Goal: Feedback & Contribution: Leave review/rating

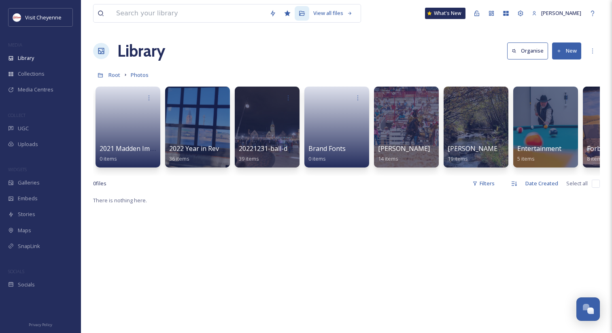
scroll to position [0, 814]
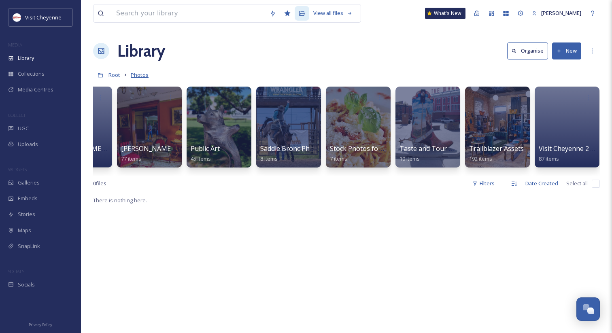
click at [134, 76] on span "Photos" at bounding box center [140, 74] width 18 height 7
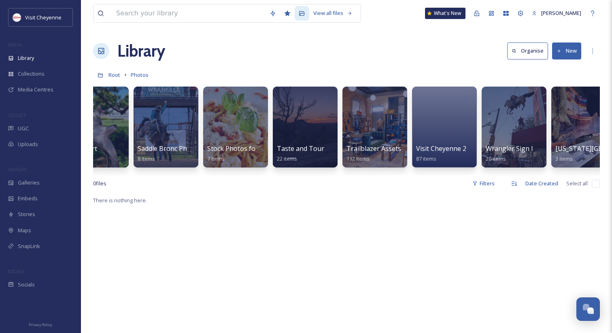
scroll to position [0, 1025]
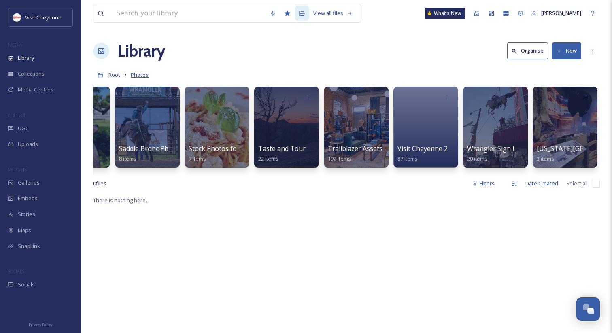
click at [135, 74] on span "Photos" at bounding box center [140, 74] width 18 height 7
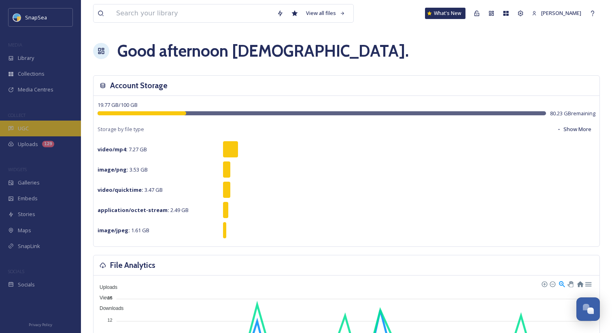
click at [49, 130] on div "UGC" at bounding box center [40, 129] width 81 height 16
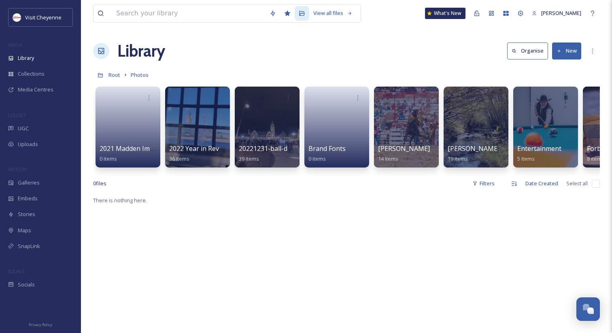
scroll to position [0, 1025]
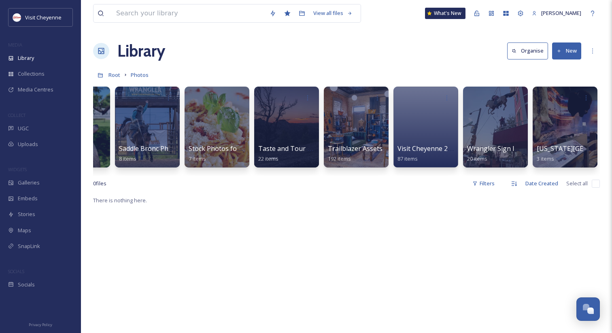
click at [363, 59] on div "Library Organise New" at bounding box center [346, 51] width 507 height 24
click at [291, 43] on div "Library Organise New" at bounding box center [346, 51] width 507 height 24
click at [344, 66] on div "View all files What's New Adham Elsawaf Library Organise New Root Photos Your S…" at bounding box center [346, 264] width 531 height 529
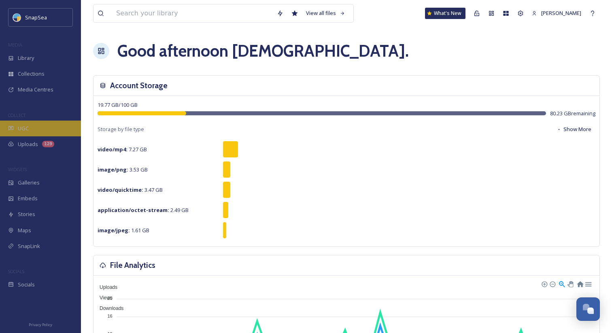
click at [32, 128] on div "UGC" at bounding box center [40, 129] width 81 height 16
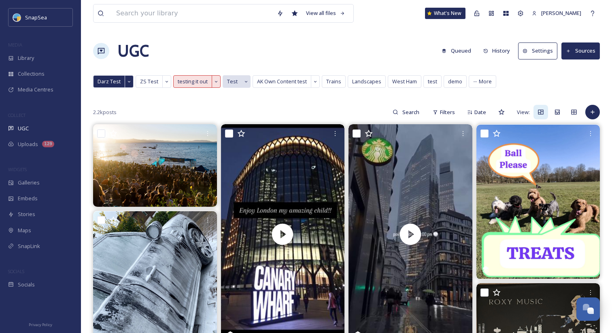
click at [229, 79] on span "Test" at bounding box center [232, 82] width 11 height 8
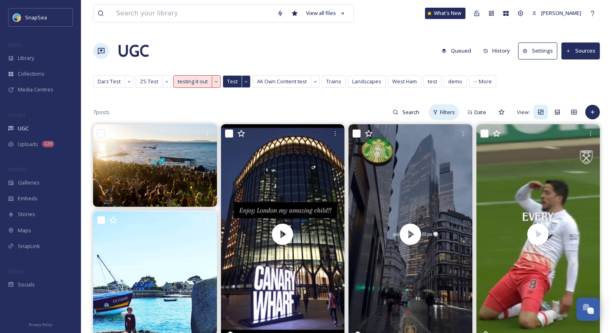
click at [442, 113] on span "Filters" at bounding box center [447, 112] width 15 height 8
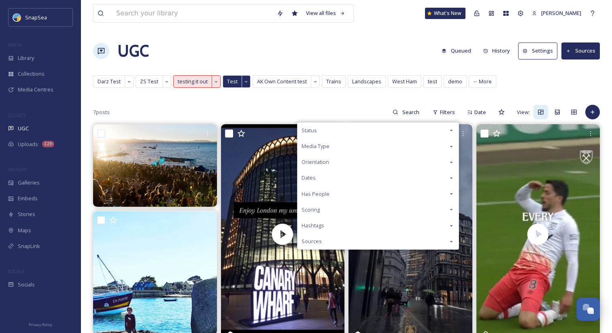
click at [334, 208] on div "Scoring" at bounding box center [377, 210] width 161 height 16
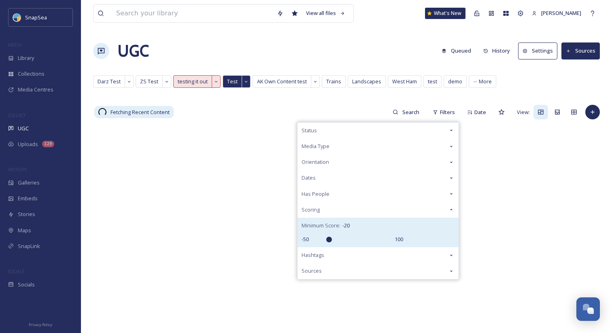
drag, startPoint x: 338, startPoint y: 238, endPoint x: 328, endPoint y: 238, distance: 10.5
type input "-20"
click at [328, 238] on input "range" at bounding box center [351, 240] width 81 height 6
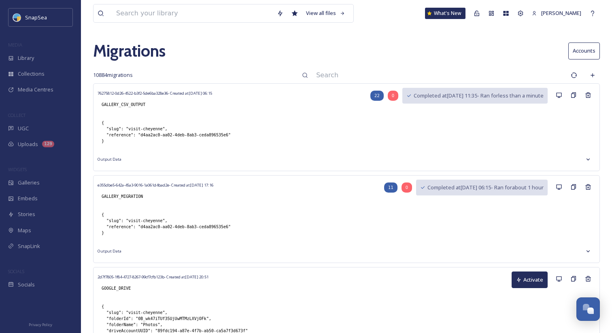
click at [402, 75] on input at bounding box center [439, 75] width 255 height 18
click at [370, 43] on div "Migrations Accounts" at bounding box center [346, 51] width 507 height 24
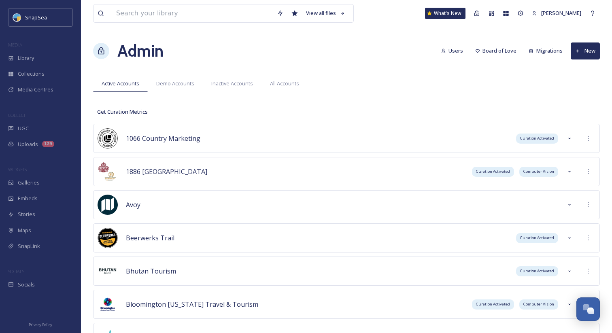
click at [359, 54] on div "Admin Users Board of Love Migrations New" at bounding box center [346, 51] width 507 height 24
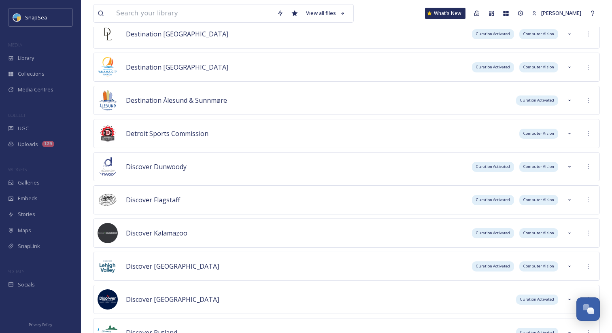
scroll to position [4153, 0]
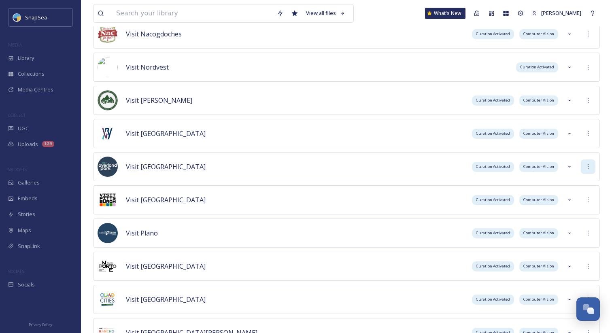
click at [589, 170] on div at bounding box center [588, 166] width 15 height 15
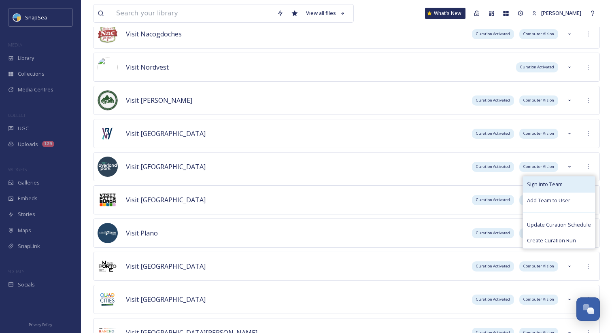
click at [585, 181] on div "Sign into Team" at bounding box center [559, 184] width 72 height 16
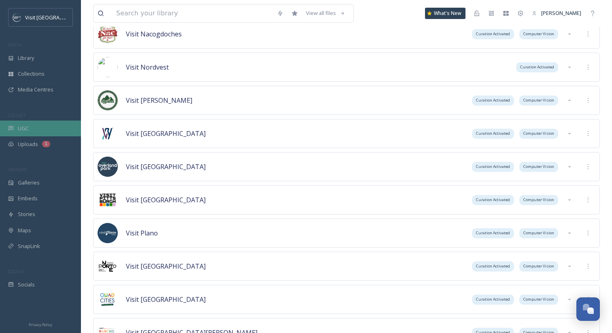
click at [43, 130] on div "UGC" at bounding box center [40, 129] width 81 height 16
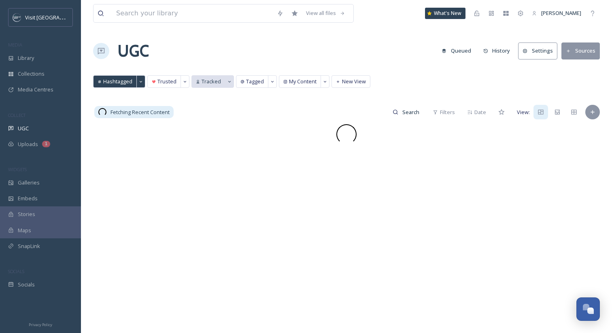
click at [208, 85] on span "Tracked" at bounding box center [211, 82] width 19 height 8
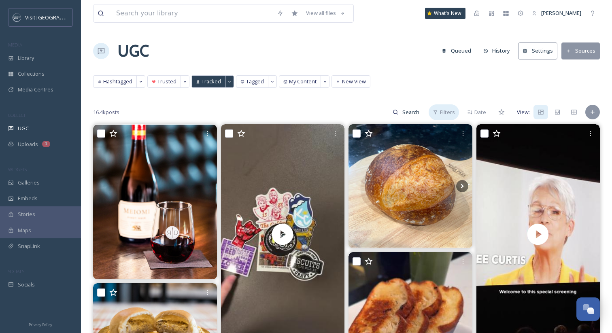
click at [433, 108] on div "Filters" at bounding box center [444, 112] width 30 height 16
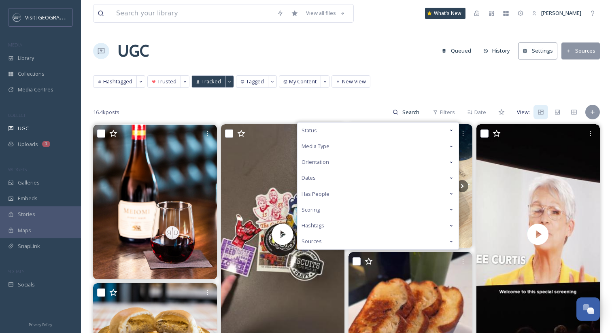
click at [344, 212] on div "Scoring" at bounding box center [377, 210] width 161 height 16
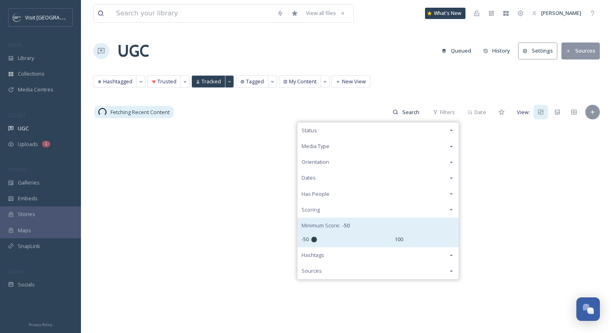
drag, startPoint x: 341, startPoint y: 240, endPoint x: 293, endPoint y: 244, distance: 48.4
click at [311, 242] on input "range" at bounding box center [351, 240] width 81 height 6
drag, startPoint x: 314, startPoint y: 239, endPoint x: 341, endPoint y: 237, distance: 26.8
click at [341, 237] on input "range" at bounding box center [351, 240] width 81 height 6
click at [344, 238] on input "range" at bounding box center [351, 240] width 81 height 6
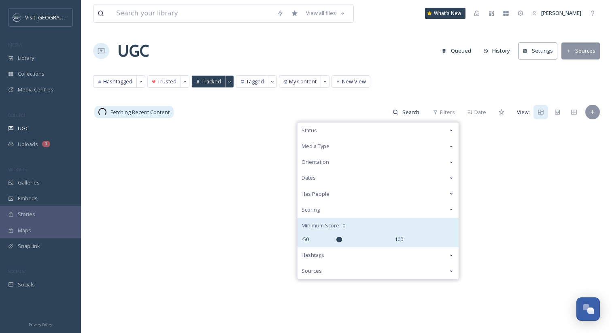
click at [341, 238] on input "range" at bounding box center [351, 240] width 81 height 6
drag, startPoint x: 341, startPoint y: 238, endPoint x: 361, endPoint y: 236, distance: 20.3
click at [361, 237] on input "range" at bounding box center [351, 240] width 81 height 6
drag, startPoint x: 361, startPoint y: 238, endPoint x: 336, endPoint y: 241, distance: 24.4
type input "-10"
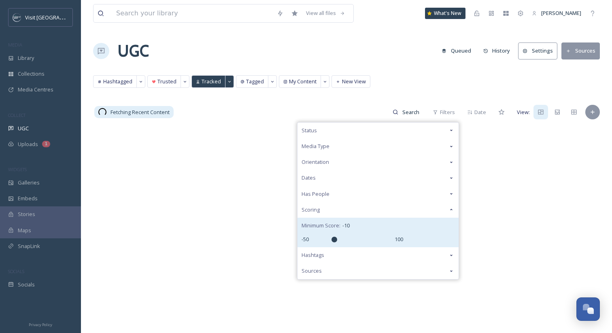
click at [336, 241] on input "range" at bounding box center [351, 240] width 81 height 6
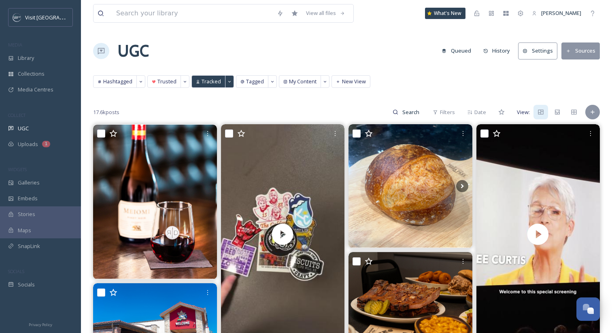
click at [356, 115] on div "17.6k posts Filters Date View:" at bounding box center [346, 112] width 507 height 16
click at [46, 127] on div "UGC" at bounding box center [40, 129] width 81 height 16
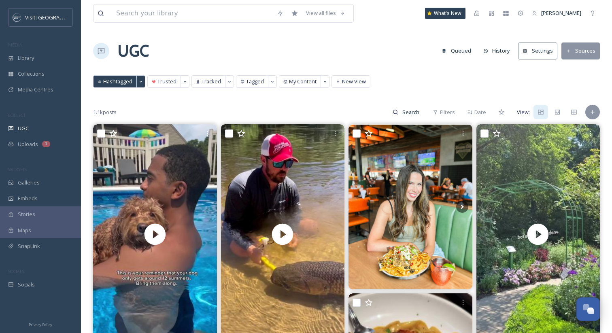
click at [123, 81] on span "Hashtagged" at bounding box center [117, 82] width 29 height 8
click at [203, 81] on span "Tracked" at bounding box center [211, 82] width 19 height 8
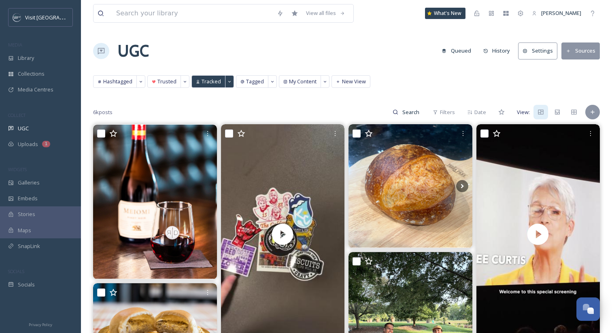
click at [203, 81] on span "Tracked" at bounding box center [211, 82] width 19 height 8
click at [442, 114] on span "Filters" at bounding box center [447, 112] width 15 height 8
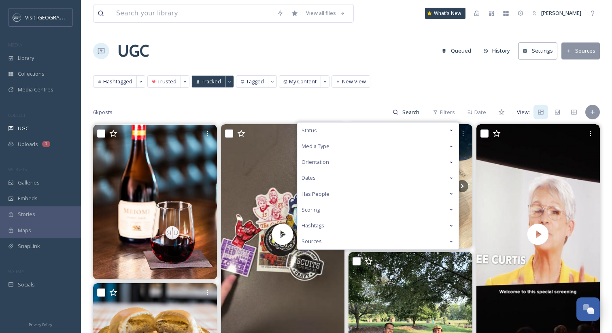
click at [346, 209] on div "Scoring" at bounding box center [377, 210] width 161 height 16
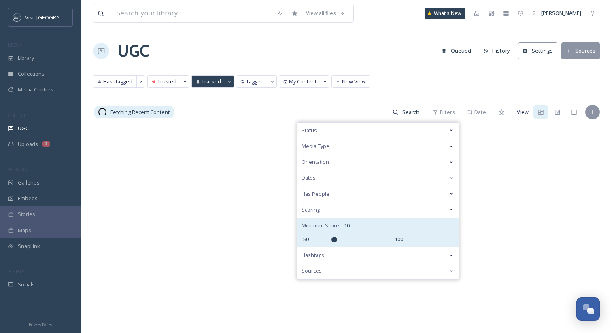
drag, startPoint x: 340, startPoint y: 239, endPoint x: 336, endPoint y: 239, distance: 4.5
type input "-10"
click at [336, 239] on input "range" at bounding box center [351, 240] width 81 height 6
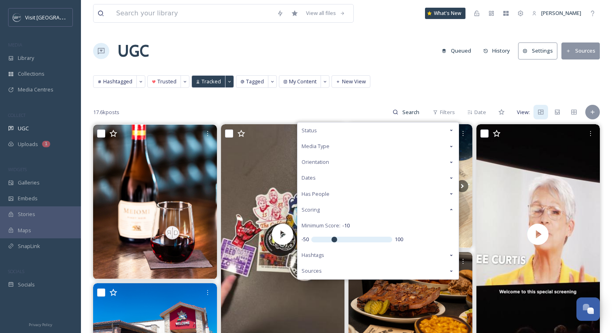
click at [392, 91] on div "Hashtagged Trusted Tracked Tagged My Content New View Hashtagged Trusted Tracke…" at bounding box center [346, 83] width 507 height 17
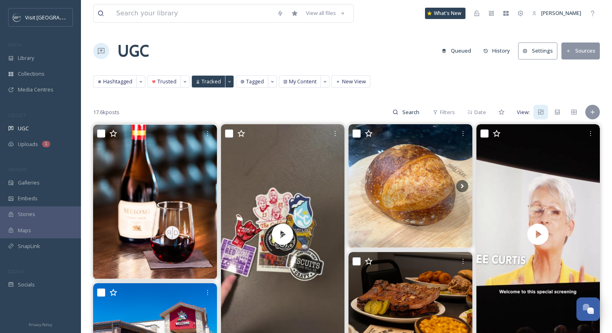
click at [207, 81] on span "Tracked" at bounding box center [211, 82] width 19 height 8
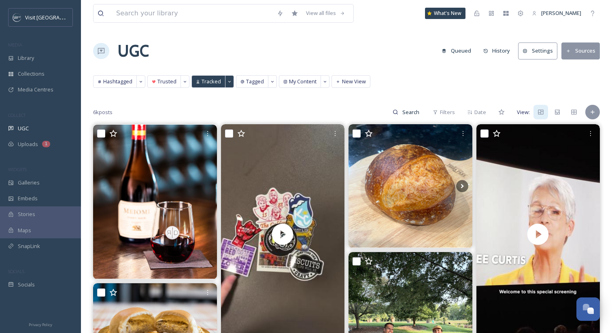
click at [256, 52] on div "UGC Queued History Settings Sources" at bounding box center [346, 51] width 507 height 24
click at [251, 81] on span "Tagged" at bounding box center [255, 82] width 18 height 8
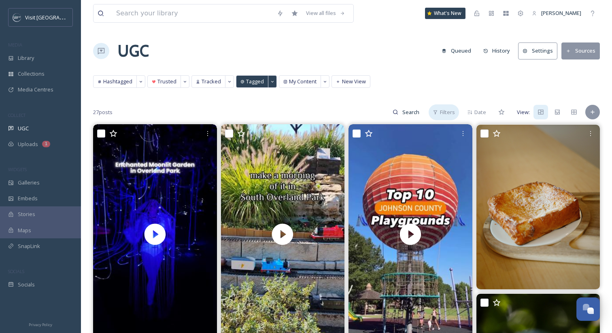
click at [438, 112] on icon at bounding box center [435, 112] width 5 height 5
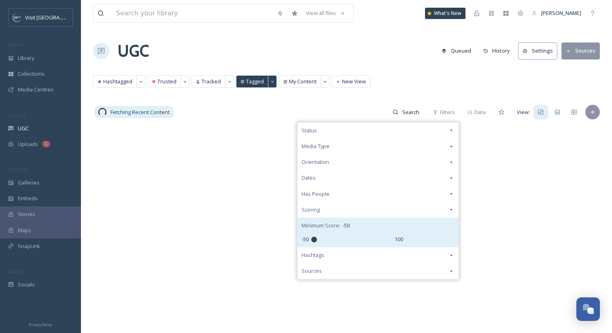
drag, startPoint x: 337, startPoint y: 239, endPoint x: 301, endPoint y: 242, distance: 36.1
type input "-50"
click at [311, 242] on input "range" at bounding box center [351, 240] width 81 height 6
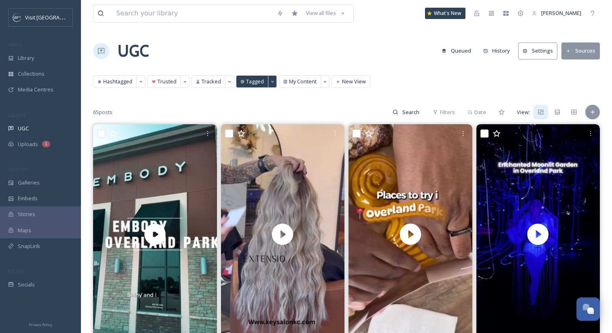
click at [254, 81] on span "Tagged" at bounding box center [255, 82] width 18 height 8
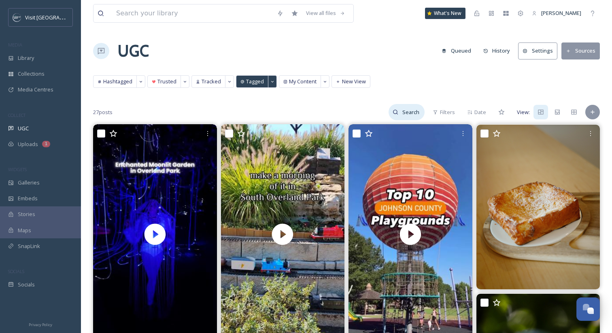
click at [414, 110] on input at bounding box center [411, 112] width 26 height 16
click at [441, 108] on span "Filters" at bounding box center [447, 112] width 15 height 8
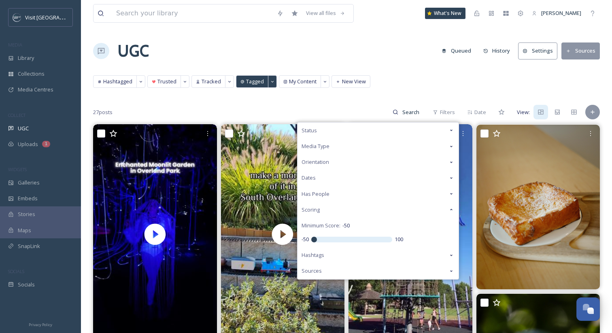
click at [379, 89] on div "Hashtagged Trusted Tracked Tagged My Content New View Hashtagged Trusted Tracke…" at bounding box center [346, 83] width 507 height 17
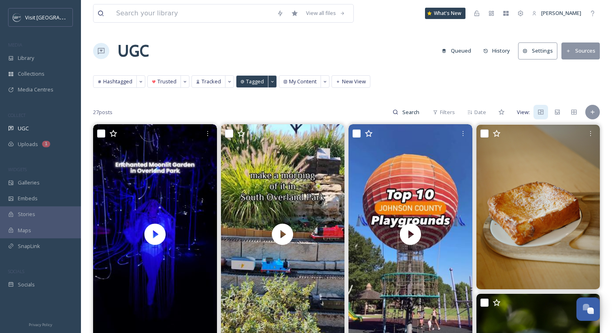
click at [253, 82] on span "Tagged" at bounding box center [255, 82] width 18 height 8
click at [436, 115] on icon at bounding box center [435, 112] width 5 height 5
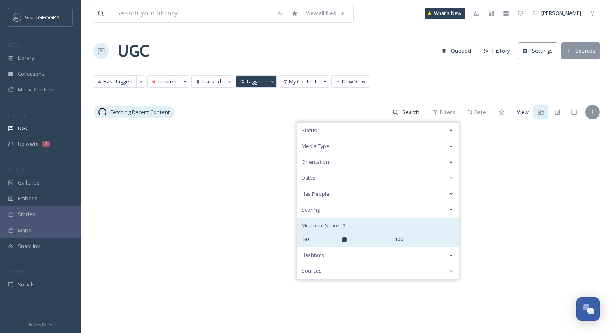
drag, startPoint x: 314, startPoint y: 239, endPoint x: 343, endPoint y: 238, distance: 28.4
type input "10"
click at [343, 238] on input "range" at bounding box center [351, 240] width 81 height 6
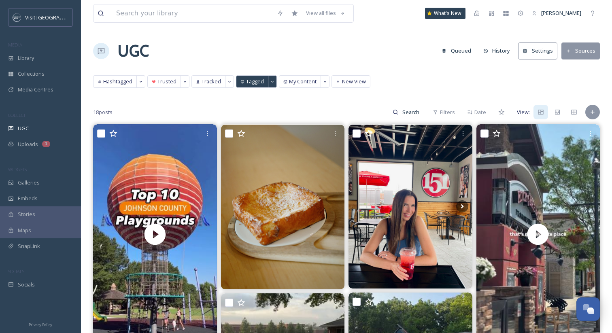
click at [382, 84] on div "Hashtagged Trusted Tracked Tagged My Content New View Hashtagged Trusted Tracke…" at bounding box center [346, 83] width 507 height 17
click at [251, 83] on span "Tagged" at bounding box center [255, 82] width 18 height 8
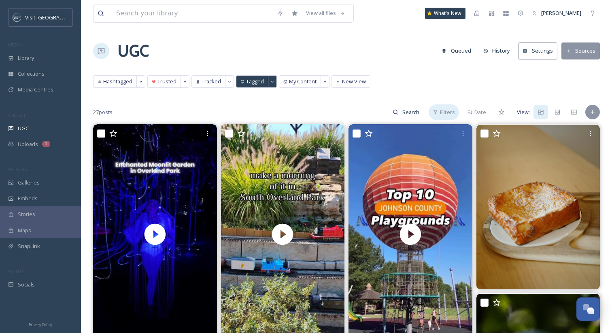
click at [445, 110] on span "Filters" at bounding box center [447, 112] width 15 height 8
